Goal: Information Seeking & Learning: Learn about a topic

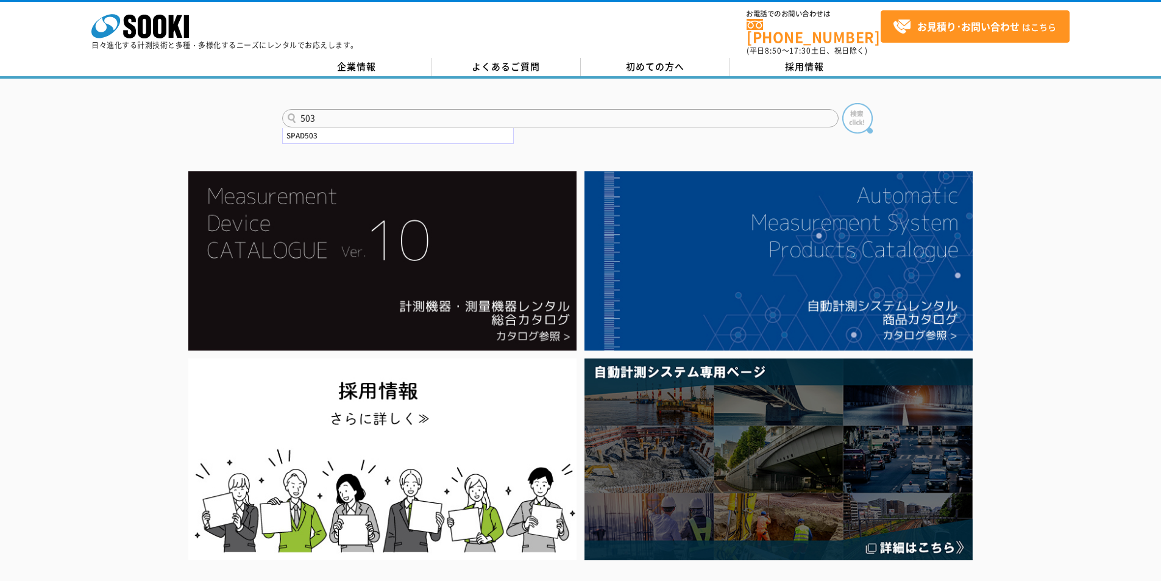
type input "503"
click at [862, 116] on img at bounding box center [857, 118] width 30 height 30
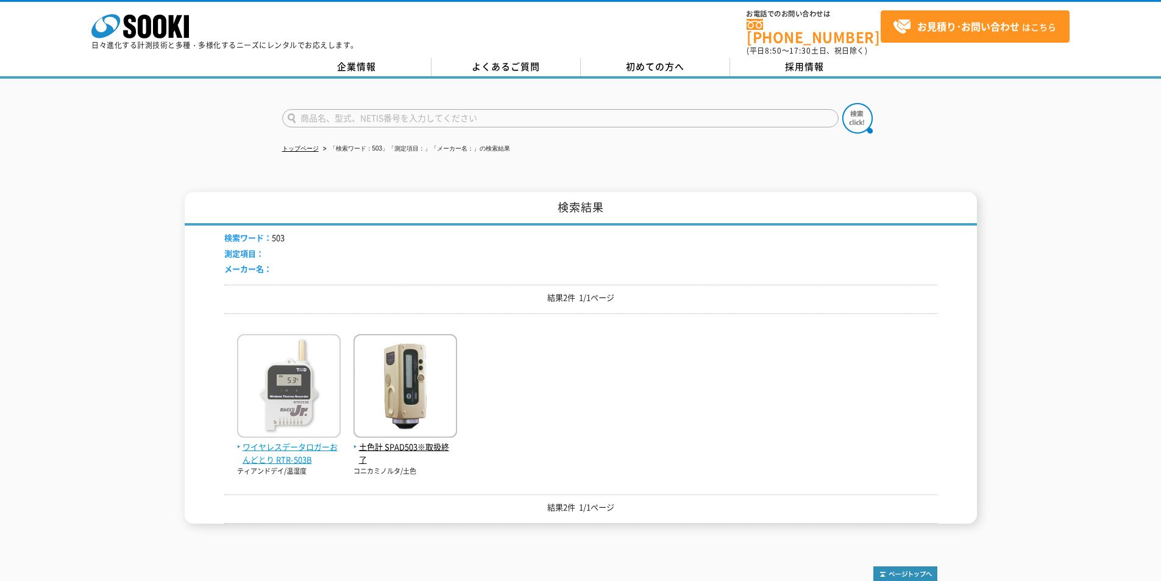
click at [290, 445] on span "ワイヤレスデータロガーおんどとり RTR-503B" at bounding box center [289, 454] width 104 height 26
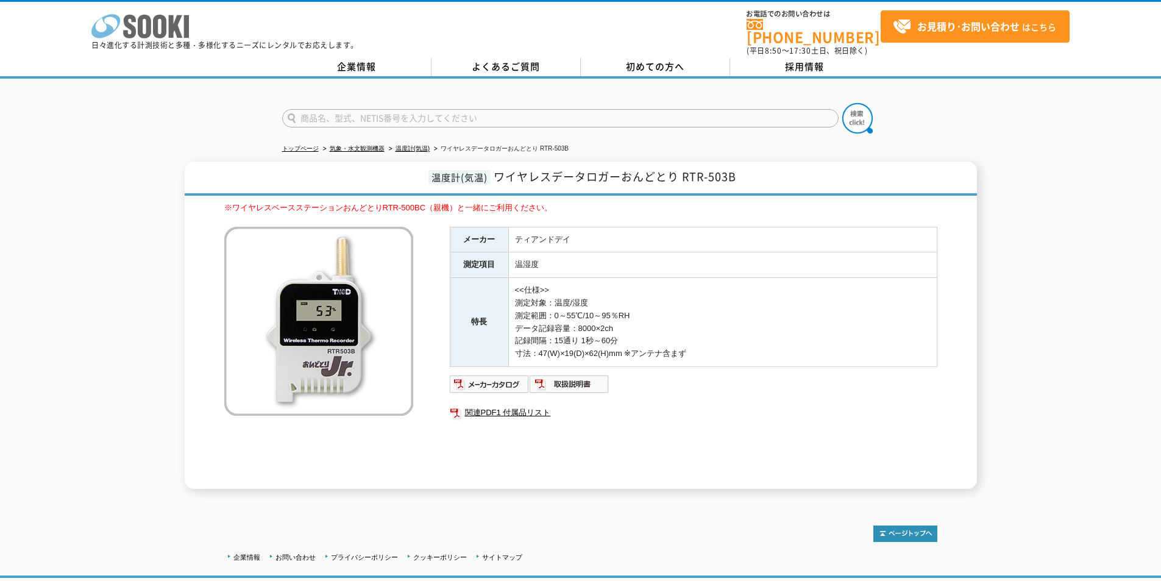
click at [130, 24] on icon at bounding box center [129, 27] width 13 height 24
